Goal: Navigation & Orientation: Find specific page/section

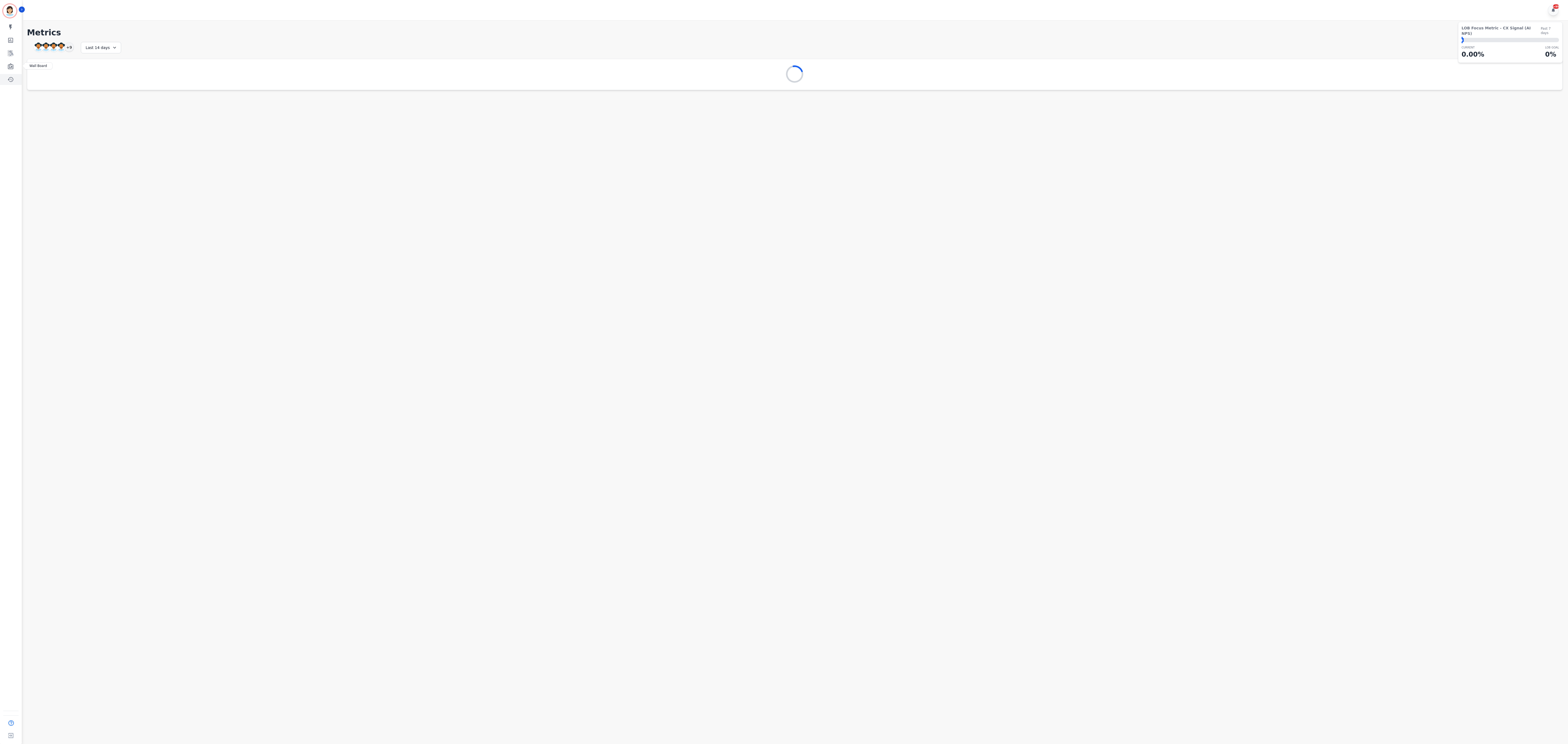
drag, startPoint x: 13, startPoint y: 66, endPoint x: 8, endPoint y: 81, distance: 15.8
click at [12, 65] on icon "Sidebar" at bounding box center [10, 66] width 7 height 7
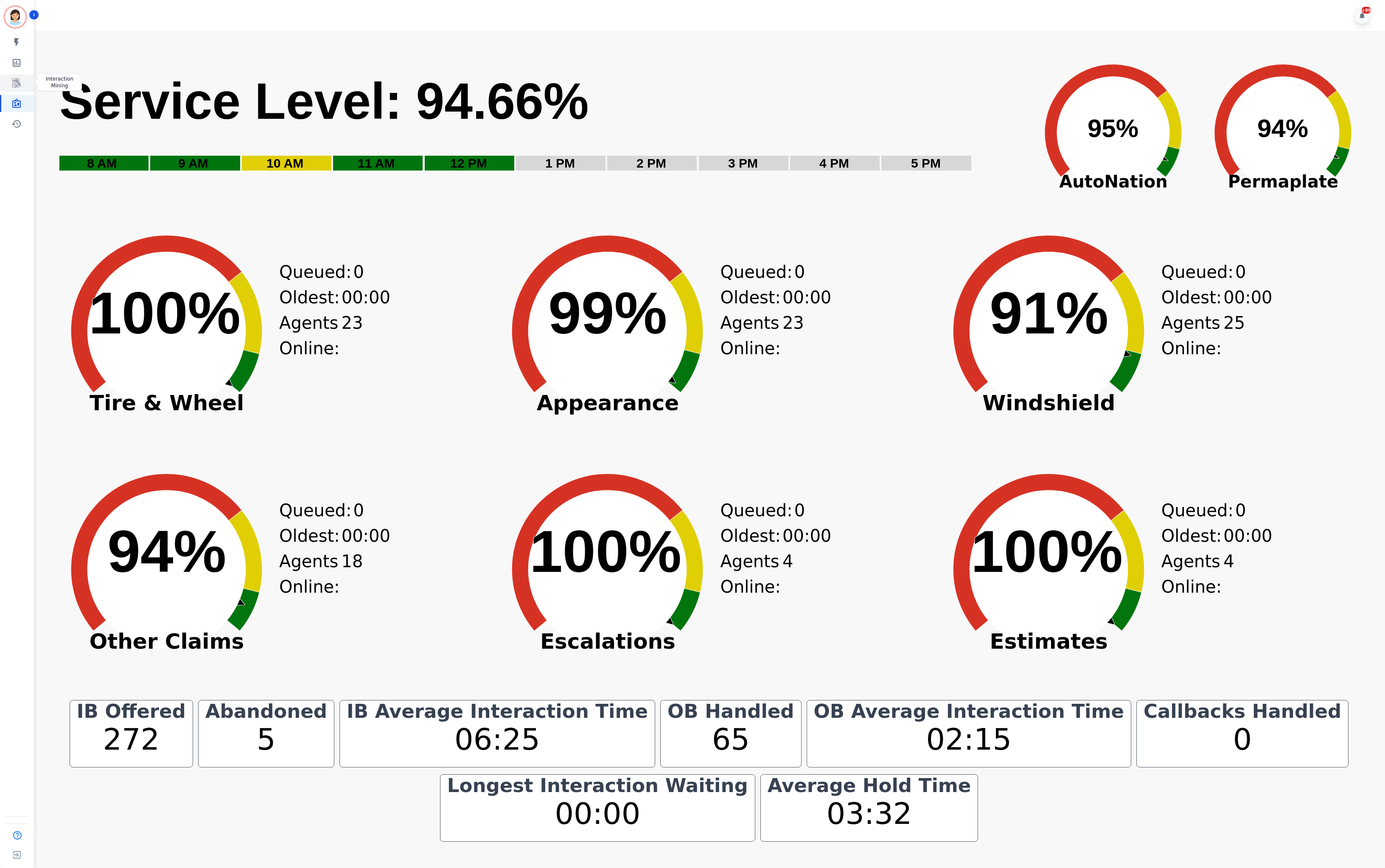
click at [9, 86] on link "Sidebar" at bounding box center [17, 83] width 32 height 17
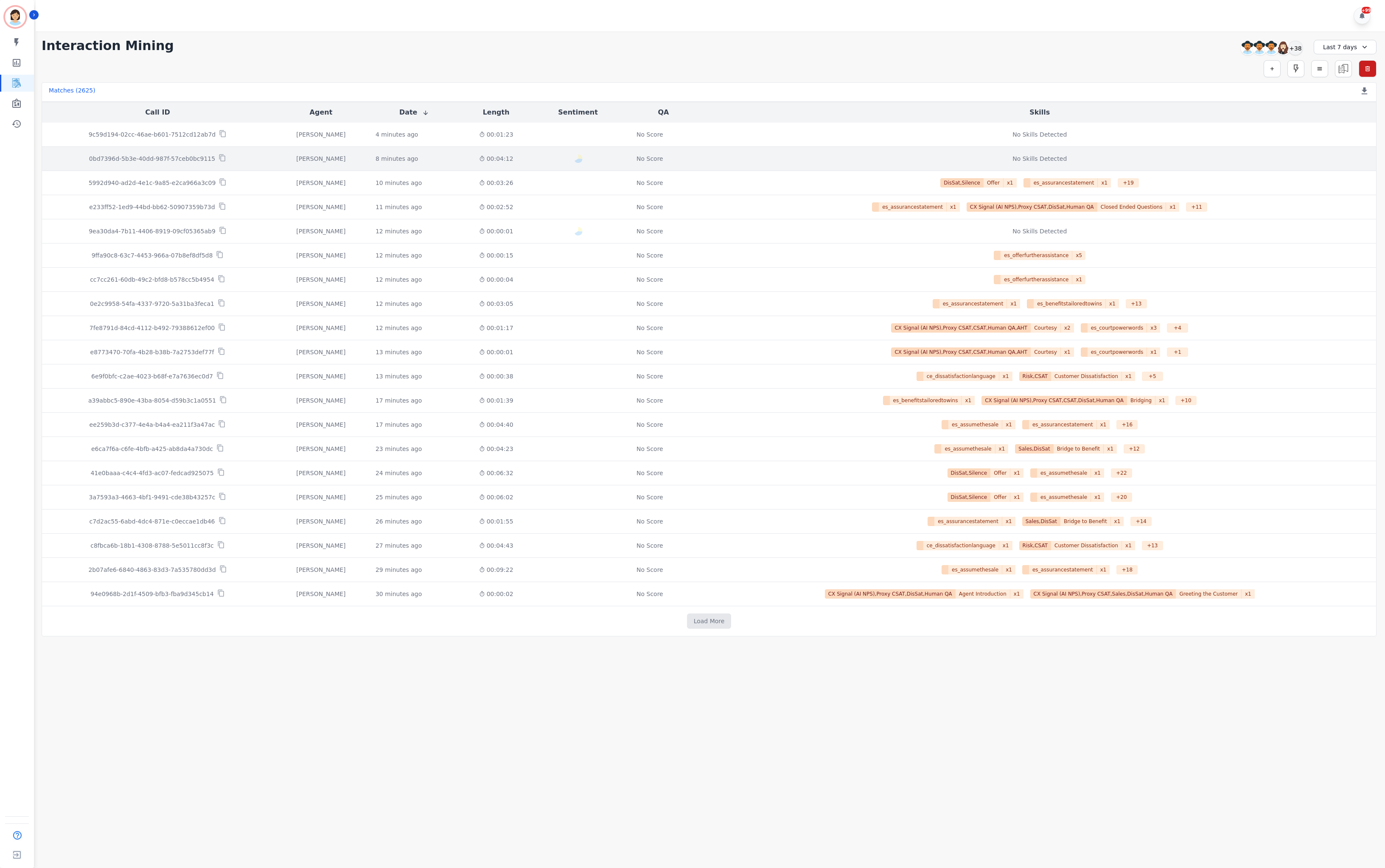
click at [189, 163] on p "0bd7396d-5b3e-40dd-987f-57ceb0bc9115" at bounding box center [152, 158] width 126 height 9
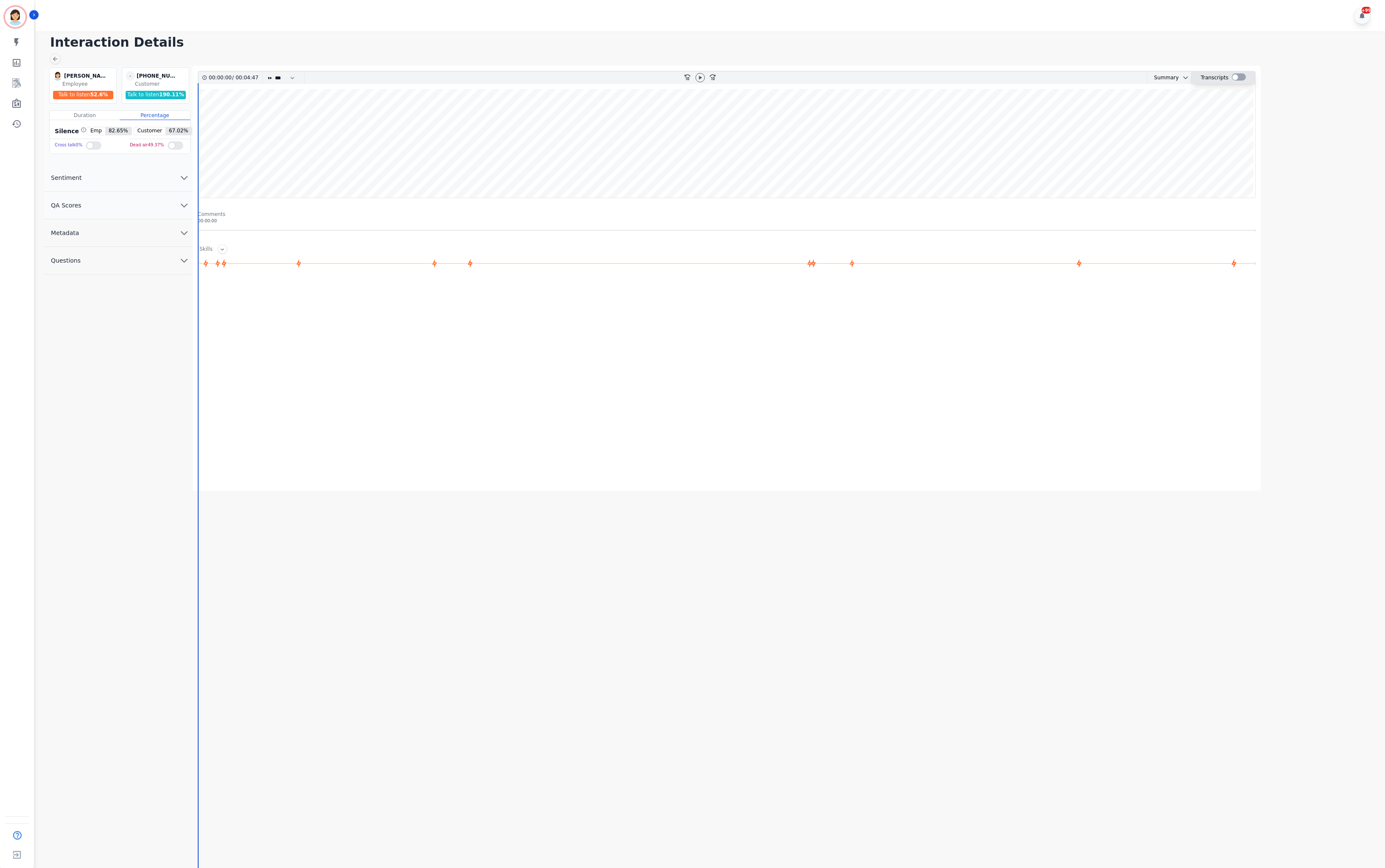
click at [1231, 81] on div at bounding box center [1238, 77] width 14 height 8
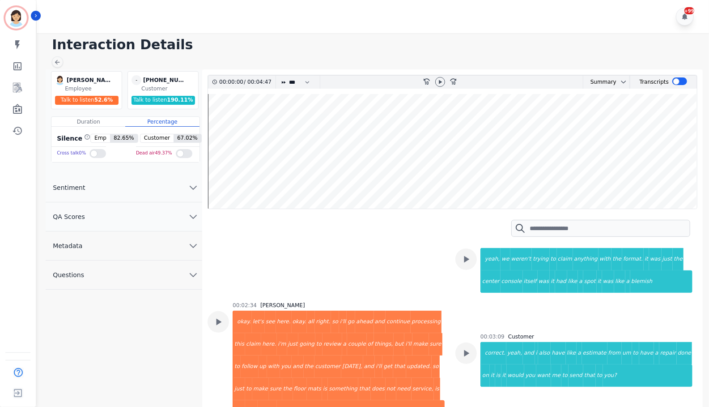
scroll to position [582, 0]
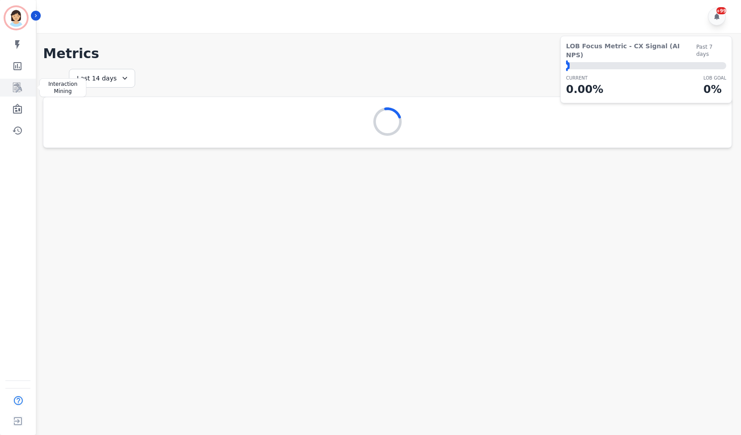
click at [18, 90] on icon "Sidebar" at bounding box center [17, 88] width 7 height 8
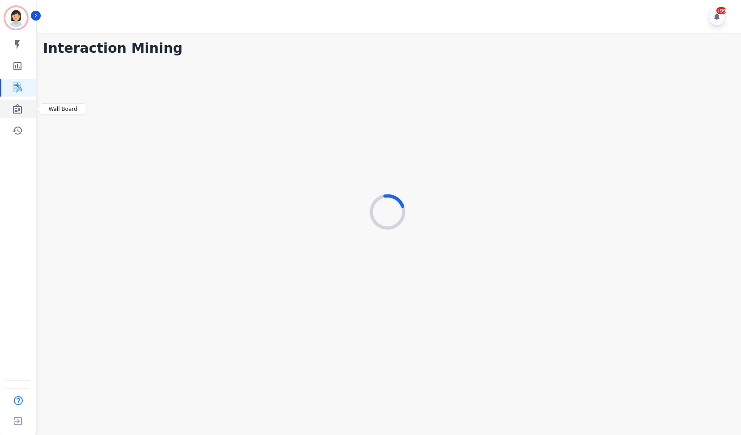
click at [15, 111] on icon "Sidebar" at bounding box center [17, 109] width 11 height 11
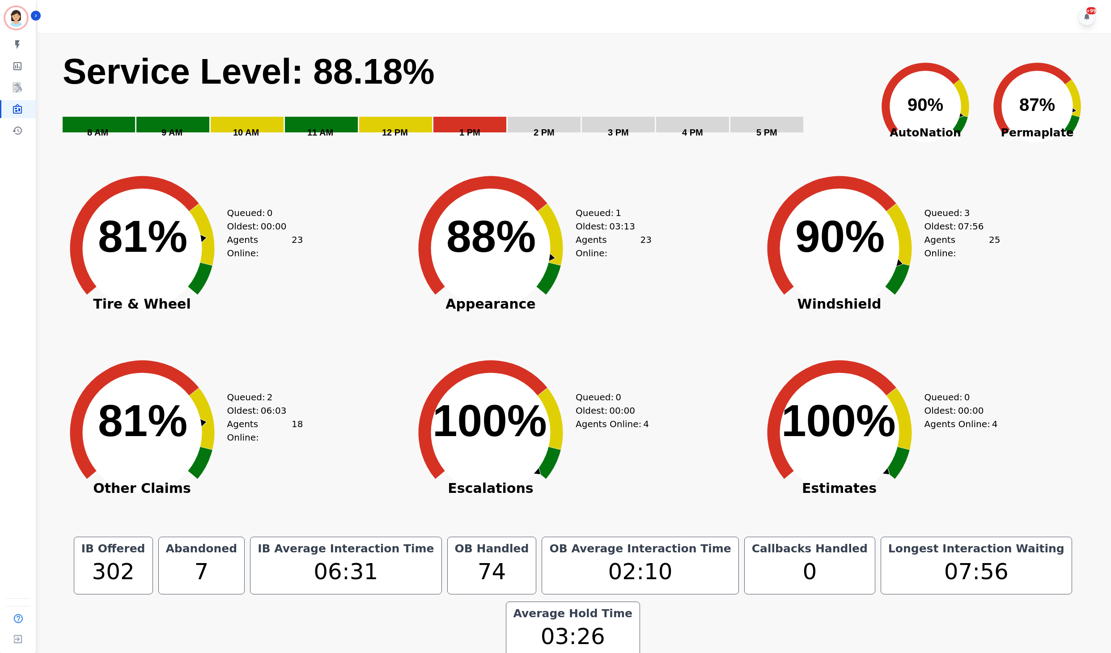
click at [286, 383] on div "Queued: 2 Oldest: 06:03 Agents Online: 18" at bounding box center [265, 447] width 76 height 179
click at [437, 443] on text "100% ​ 100%" at bounding box center [489, 420] width 114 height 50
